Goal: Navigation & Orientation: Find specific page/section

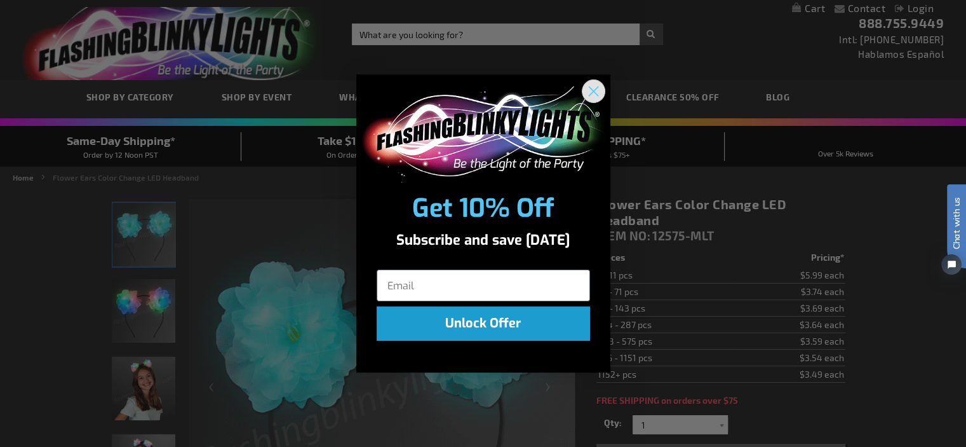
click at [593, 90] on circle "Close dialog" at bounding box center [593, 91] width 21 height 21
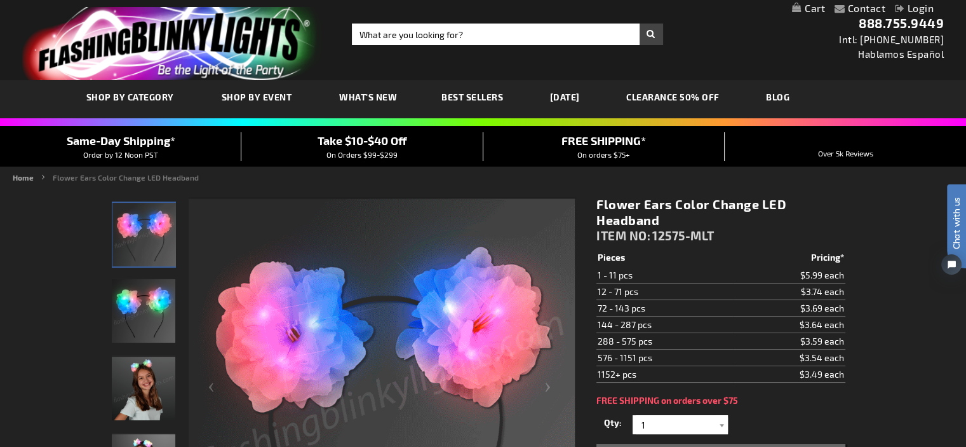
click at [143, 317] on img "Flower Ears Color Change LED Headband" at bounding box center [144, 311] width 64 height 64
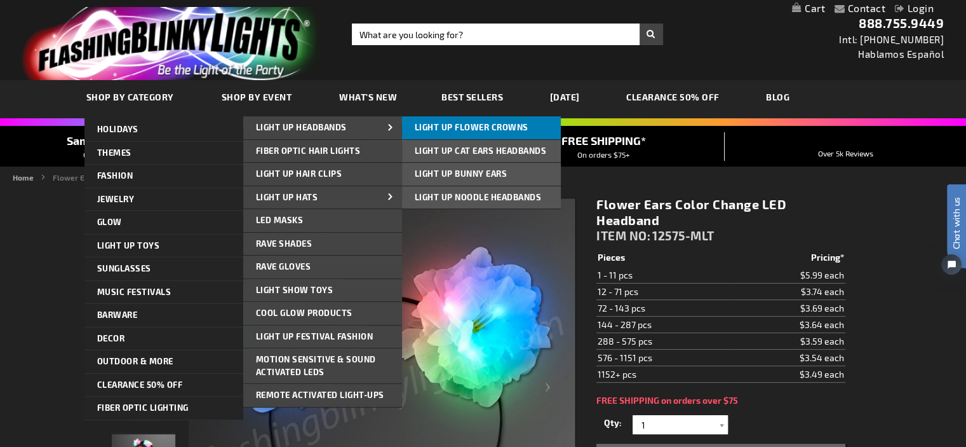
click at [450, 125] on span "Light Up Flower Crowns" at bounding box center [472, 127] width 114 height 10
